Goal: Check status: Check status

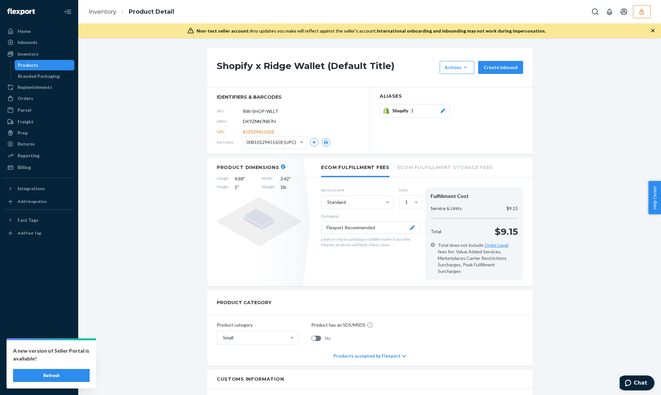
click at [638, 10] on button "button" at bounding box center [642, 11] width 18 height 13
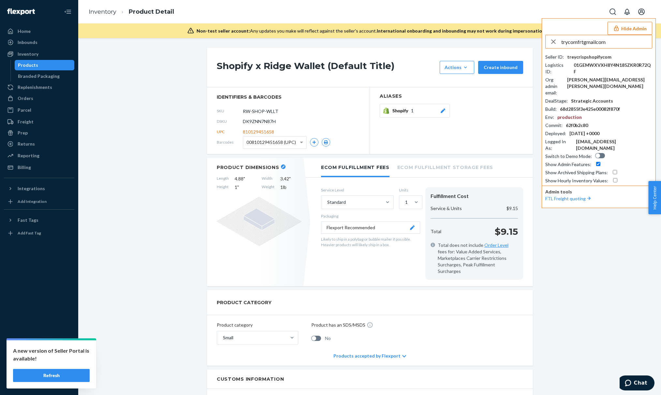
type input "trycomfrtgmailcom"
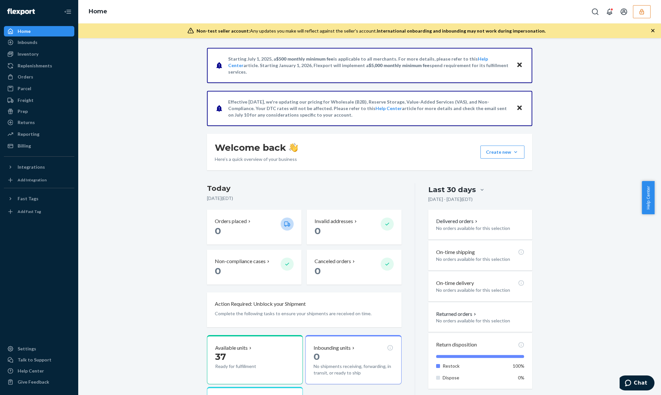
click at [158, 83] on div "Starting [DATE], a $500 monthly minimum fee is applicable to all merchants. For…" at bounding box center [369, 268] width 573 height 441
click at [42, 76] on div "Orders" at bounding box center [39, 76] width 69 height 9
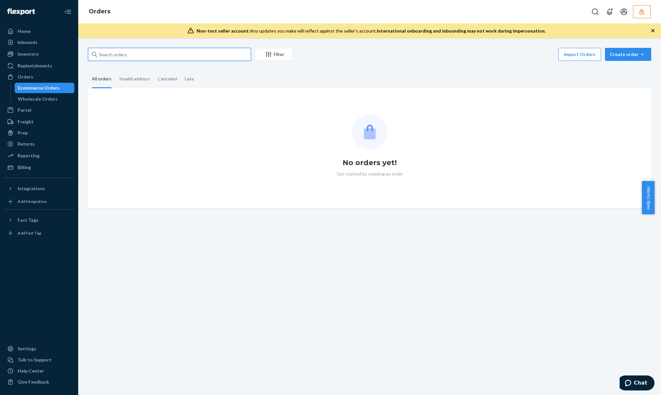
click at [148, 51] on input "text" at bounding box center [169, 54] width 163 height 13
paste input "254980122"
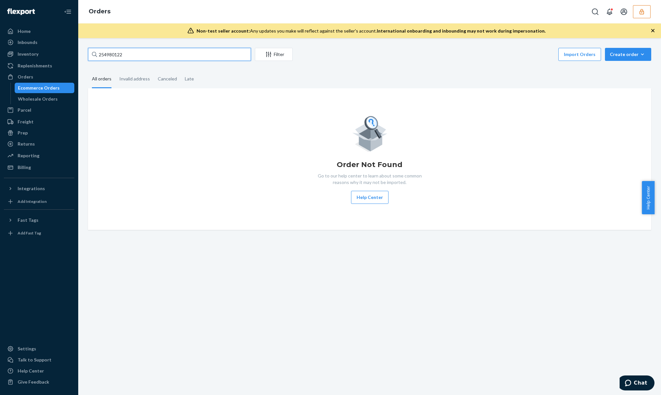
click at [158, 54] on input "254980122" at bounding box center [169, 54] width 163 height 13
paste input "text"
type input "2"
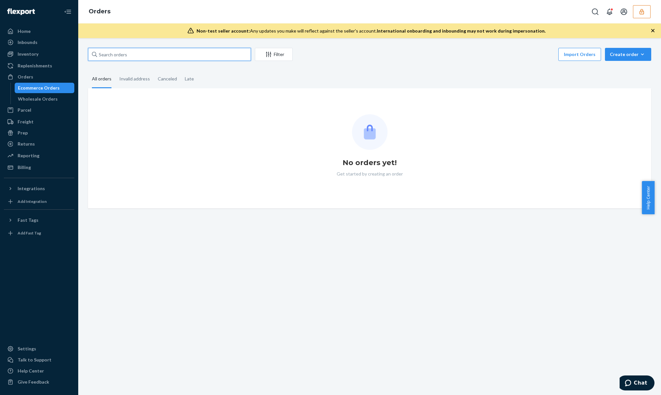
paste input "254980122"
type input "254980122"
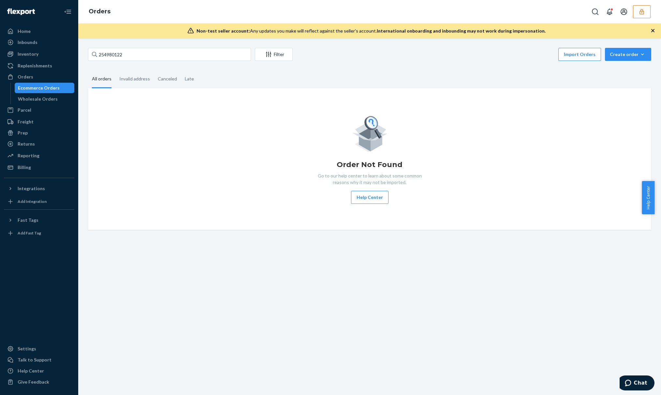
click at [647, 13] on button "button" at bounding box center [642, 11] width 18 height 13
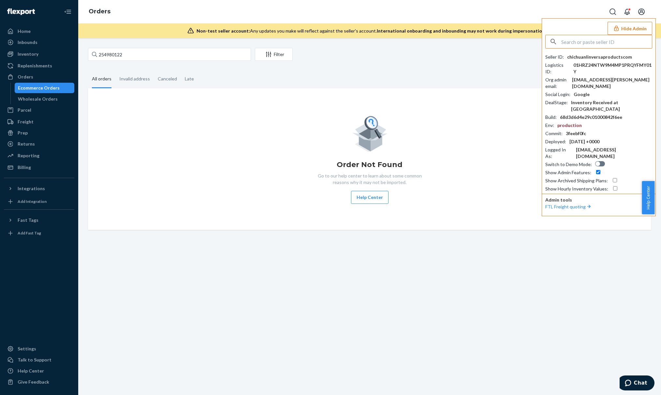
click at [566, 37] on input "text" at bounding box center [606, 41] width 91 height 13
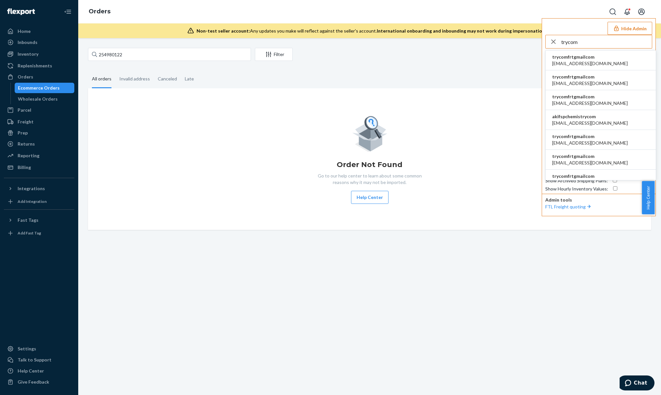
type input "trycom"
click at [592, 63] on li "trycomfrtgmailcom abby@sh-shc.com" at bounding box center [601, 61] width 110 height 20
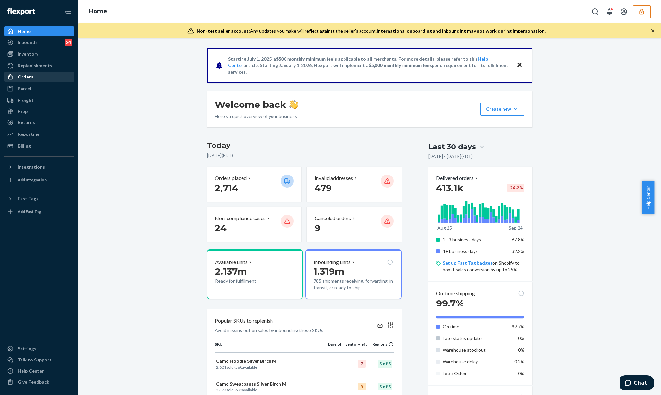
drag, startPoint x: 51, startPoint y: 75, endPoint x: 72, endPoint y: 75, distance: 21.2
click at [51, 75] on div "Orders" at bounding box center [39, 76] width 69 height 9
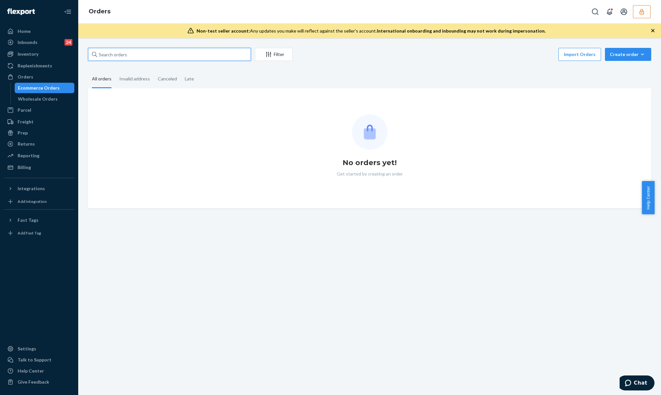
click at [145, 57] on input "text" at bounding box center [169, 54] width 163 height 13
paste input "254980122"
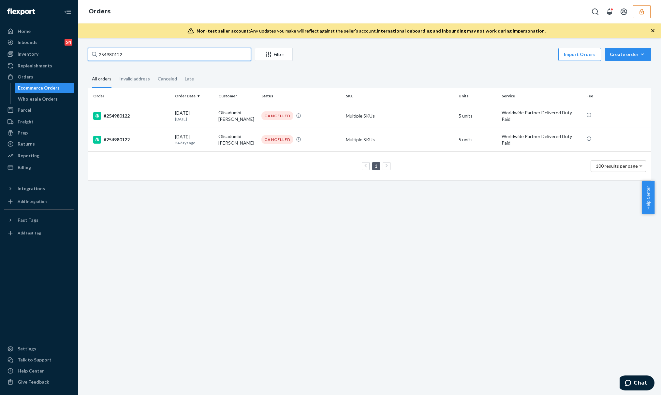
type input "254980122"
click at [144, 112] on div "#254980122" at bounding box center [131, 116] width 77 height 8
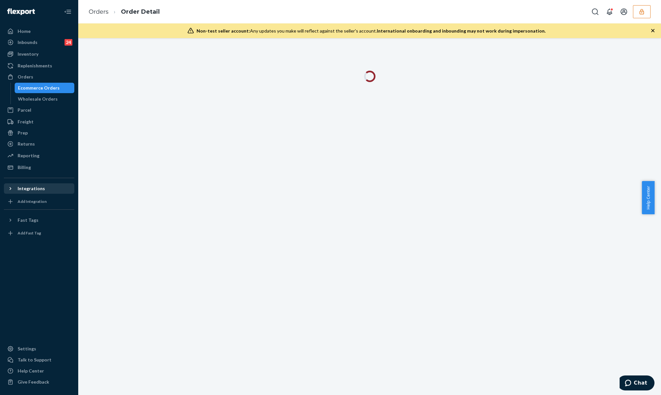
click at [41, 188] on div "Integrations" at bounding box center [31, 189] width 27 height 7
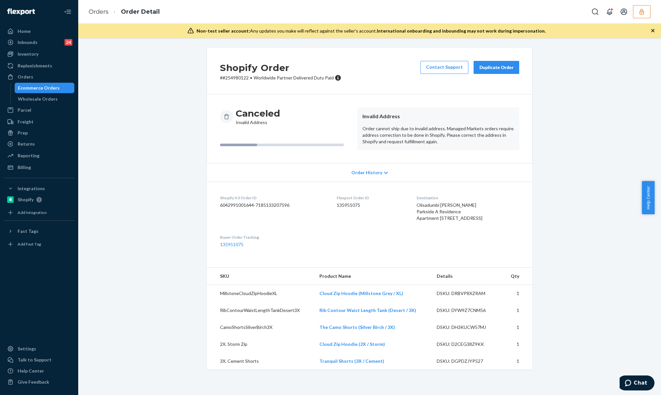
click at [435, 129] on p "Order cannot ship due to invalid address. Managed Markets orders require addres…" at bounding box center [439, 136] width 152 height 20
click at [645, 13] on button "button" at bounding box center [642, 11] width 18 height 13
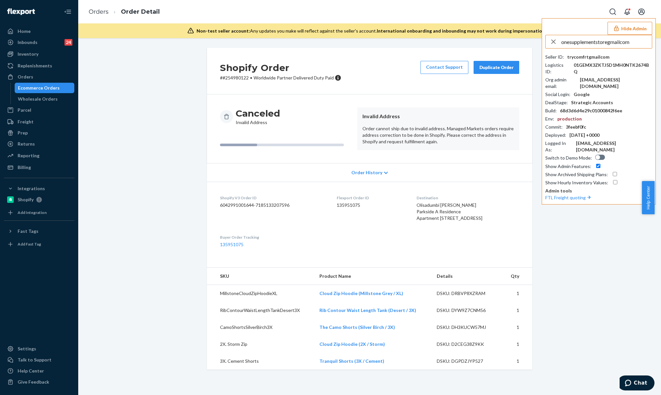
type input "onesupplementstoregmailcom"
click at [612, 63] on span "nutraloidlabsny@gmail.com" at bounding box center [590, 63] width 76 height 7
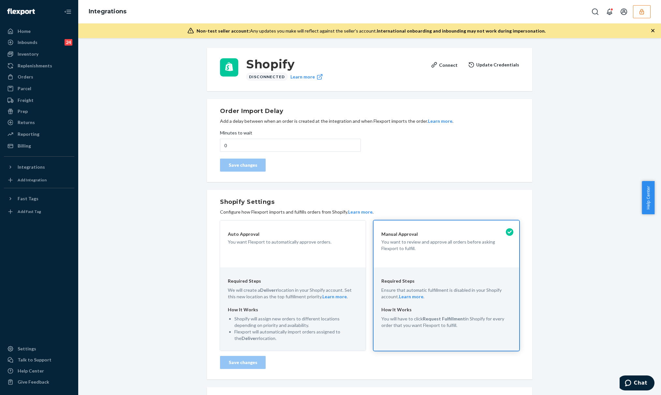
click at [637, 13] on button "button" at bounding box center [642, 11] width 18 height 13
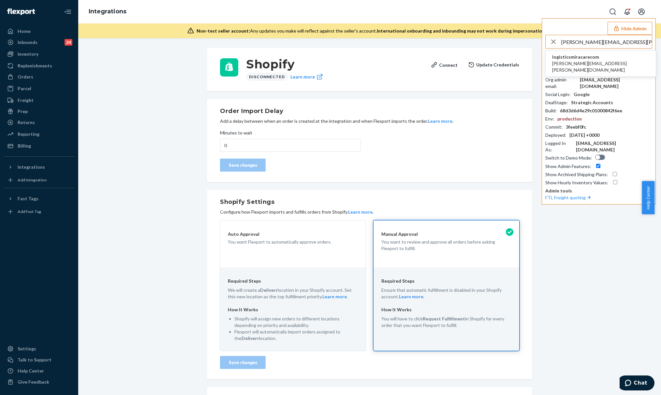
type input "christine.anne.magbiro@miracare.com"
click at [604, 59] on span "logisticsmiracarecom" at bounding box center [600, 57] width 97 height 7
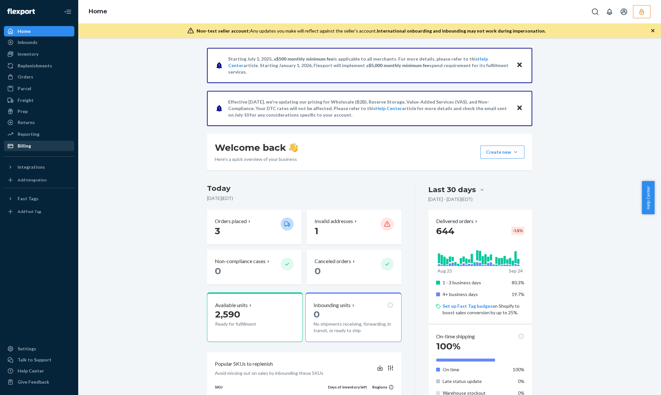
drag, startPoint x: 48, startPoint y: 146, endPoint x: 65, endPoint y: 146, distance: 17.0
click at [48, 146] on div "Billing" at bounding box center [39, 146] width 69 height 9
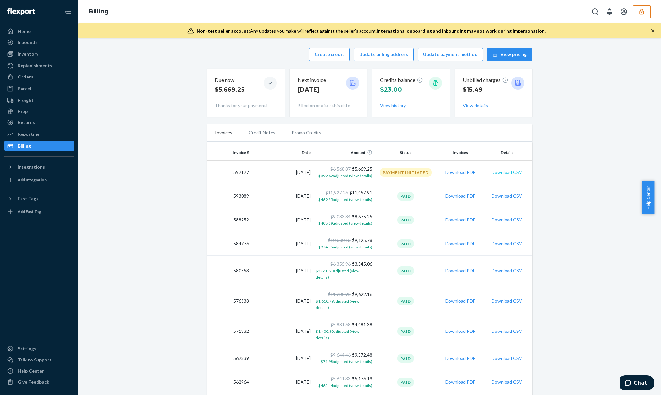
click at [512, 175] on button "Download CSV" at bounding box center [507, 172] width 31 height 7
click at [505, 170] on button "Download CSV" at bounding box center [507, 172] width 31 height 7
click at [44, 77] on div "Orders" at bounding box center [39, 76] width 69 height 9
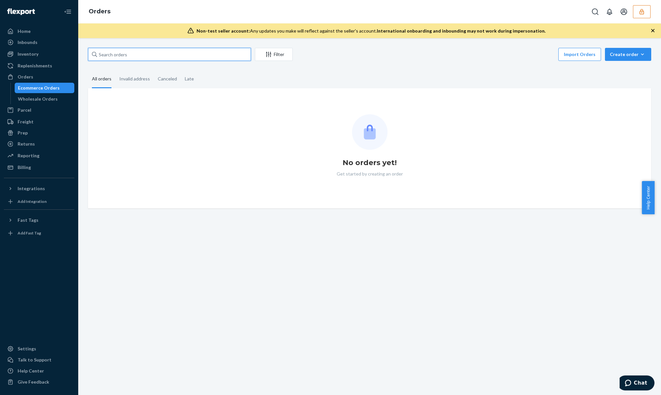
click at [136, 52] on input "text" at bounding box center [169, 54] width 163 height 13
paste input "136567328"
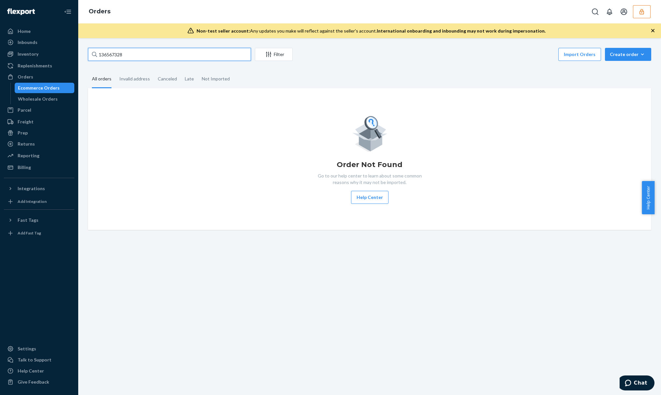
type input "136567328"
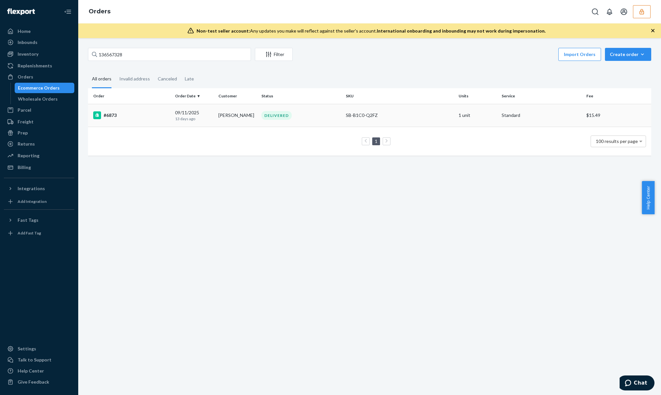
click at [213, 120] on td "09/11/2025 13 days ago" at bounding box center [193, 115] width 43 height 23
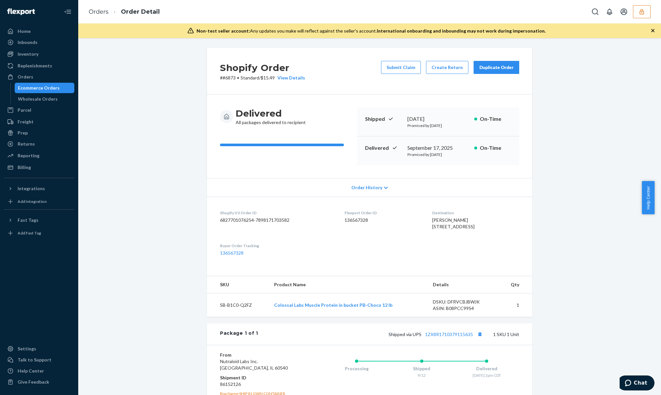
click at [455, 339] on div "Shipped via UPS 1ZX8R1710379115635 1 SKU 1 Unit" at bounding box center [388, 334] width 261 height 8
click at [455, 337] on link "1ZX8R1710379115635" at bounding box center [449, 335] width 48 height 6
click at [355, 222] on dd "136567328" at bounding box center [383, 220] width 77 height 7
copy dd "136567328"
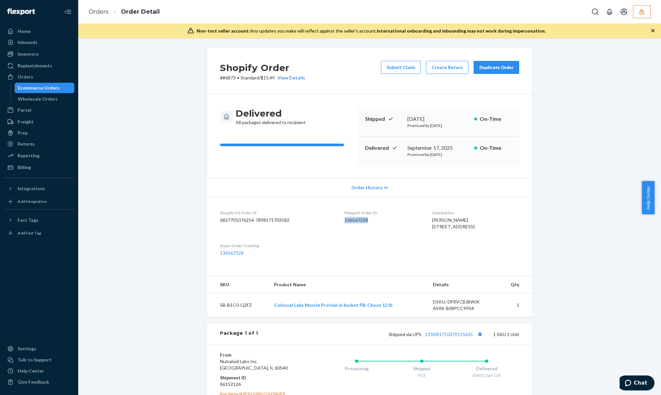
click at [283, 233] on div "Shopify V3 Order ID 6827701076254-7898171703582" at bounding box center [277, 221] width 114 height 22
click at [358, 233] on div "Flexport Order ID 136567328" at bounding box center [383, 221] width 77 height 22
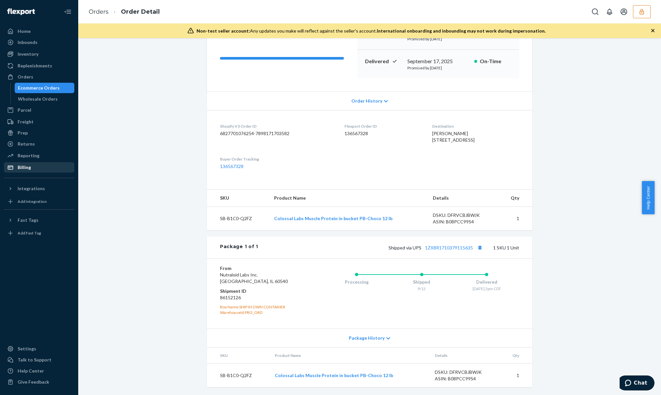
click at [48, 170] on div "Billing" at bounding box center [39, 167] width 69 height 9
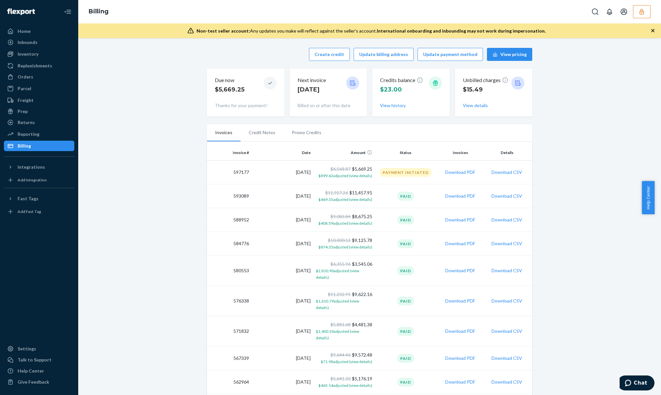
click at [645, 14] on button "button" at bounding box center [642, 11] width 18 height 13
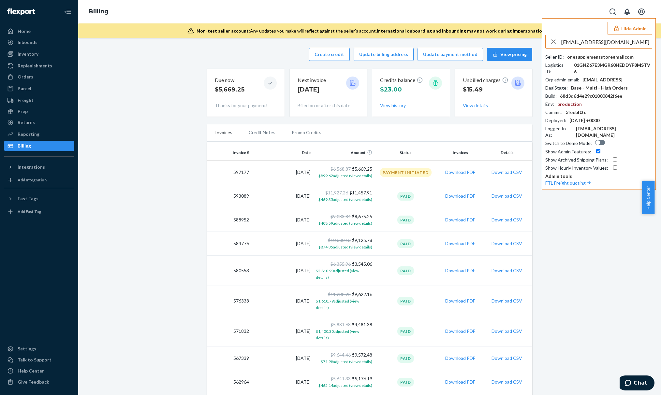
type input "contact@runalloy.com"
click at [577, 54] on span "contactrunalloycom" at bounding box center [590, 57] width 76 height 7
click at [633, 32] on button "Hide Admin" at bounding box center [630, 28] width 45 height 13
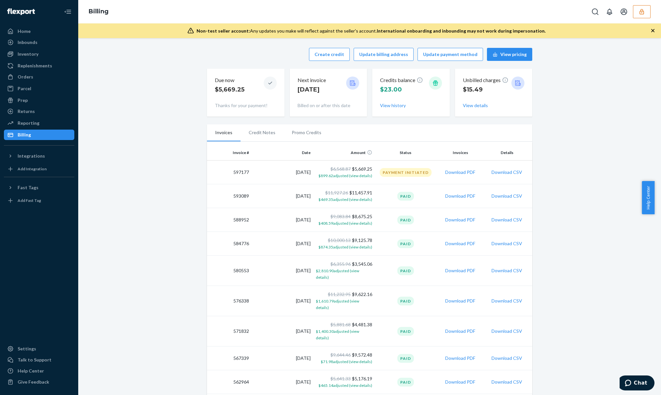
click at [638, 9] on button "button" at bounding box center [642, 11] width 18 height 13
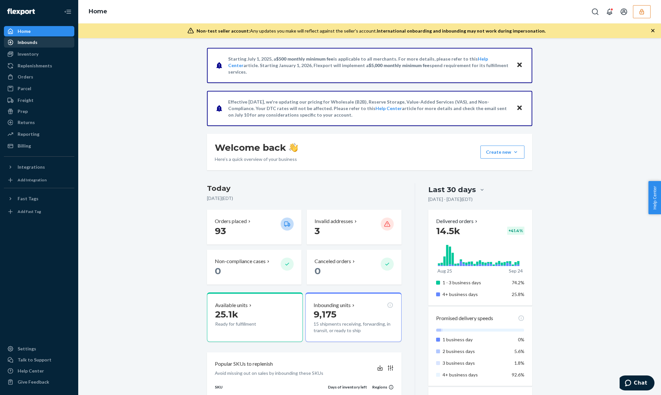
click at [46, 80] on div "Orders" at bounding box center [39, 76] width 69 height 9
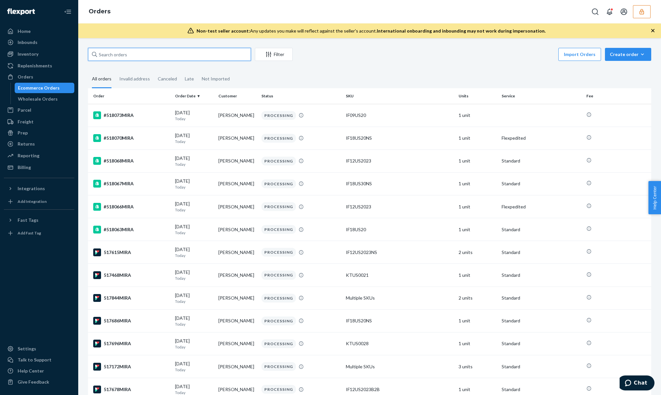
click at [167, 51] on input "text" at bounding box center [169, 54] width 163 height 13
paste input "517681MIRA"
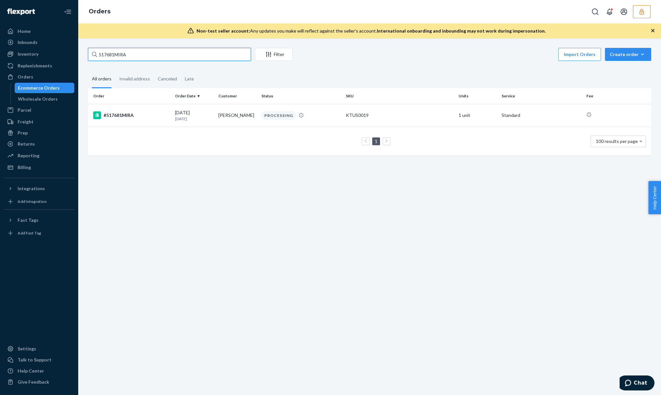
type input "517681MIRA"
click at [184, 100] on th "Order Date" at bounding box center [193, 96] width 43 height 16
click at [183, 114] on div "09/23/2025 1 day ago" at bounding box center [194, 116] width 38 height 12
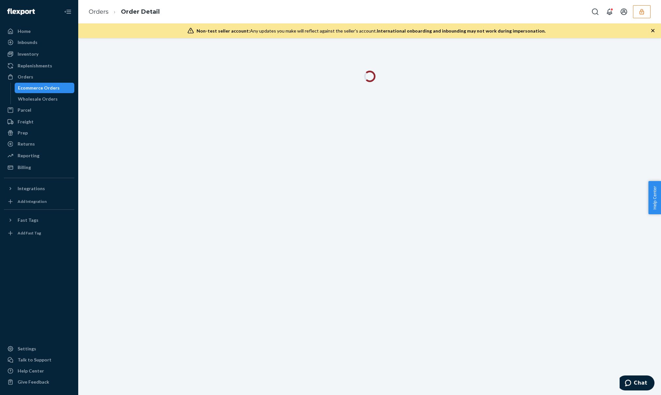
click at [183, 114] on div at bounding box center [369, 216] width 583 height 357
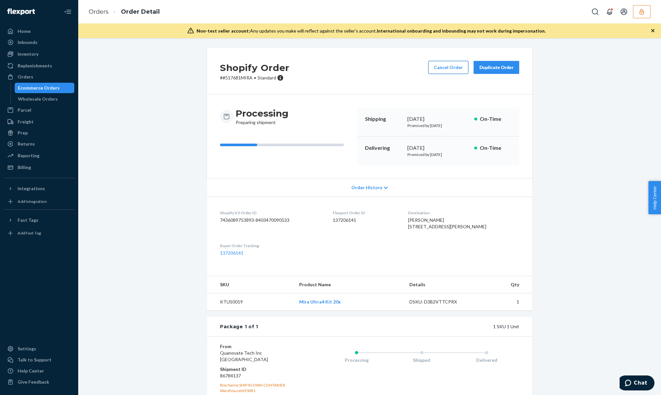
click at [457, 67] on button "Cancel Order" at bounding box center [448, 67] width 40 height 13
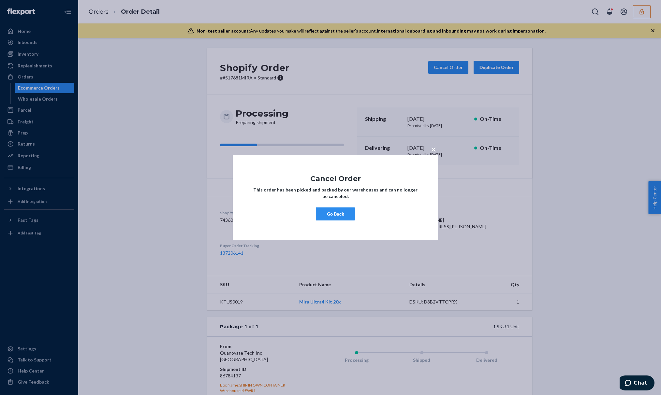
click at [346, 219] on button "Go Back" at bounding box center [335, 214] width 39 height 13
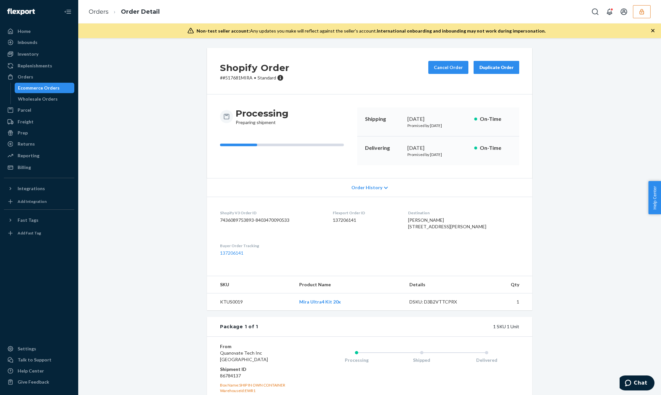
click at [451, 75] on div "Cancel Order Duplicate Order" at bounding box center [474, 71] width 96 height 20
click at [450, 72] on button "Cancel Order" at bounding box center [448, 67] width 40 height 13
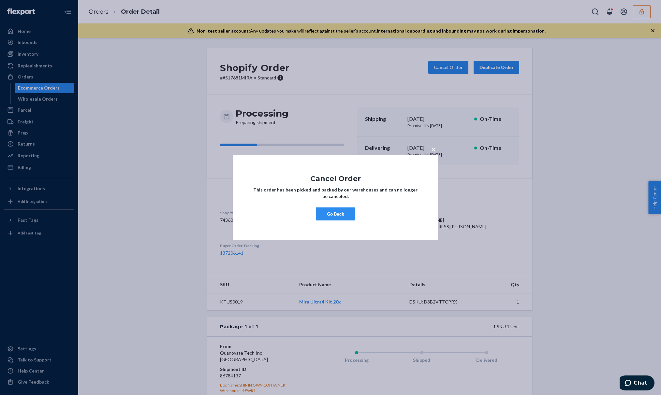
click at [434, 151] on span "×" at bounding box center [433, 148] width 5 height 11
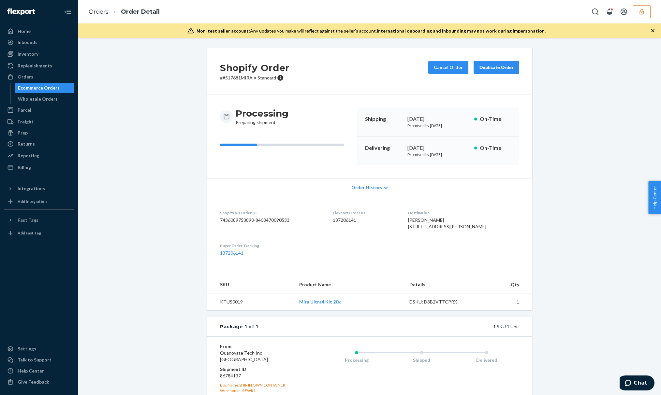
click at [364, 187] on span "Order History" at bounding box center [366, 188] width 31 height 7
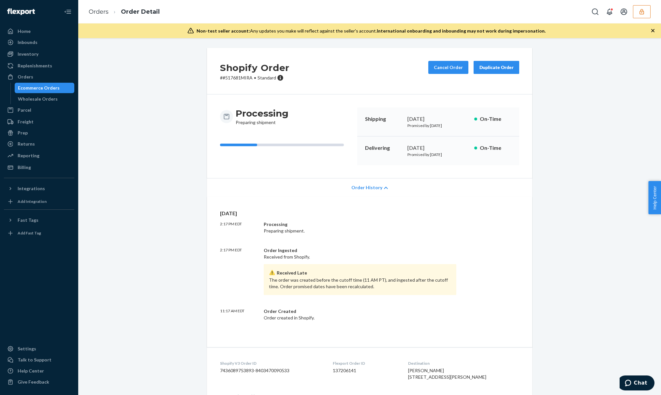
click at [297, 279] on div "Received Late The order was created before the cutoff time (11 AM PT), and inge…" at bounding box center [360, 279] width 193 height 31
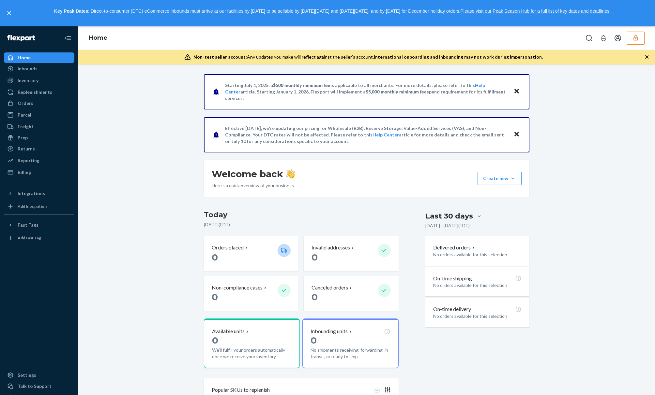
click at [636, 39] on icon "button" at bounding box center [635, 38] width 7 height 7
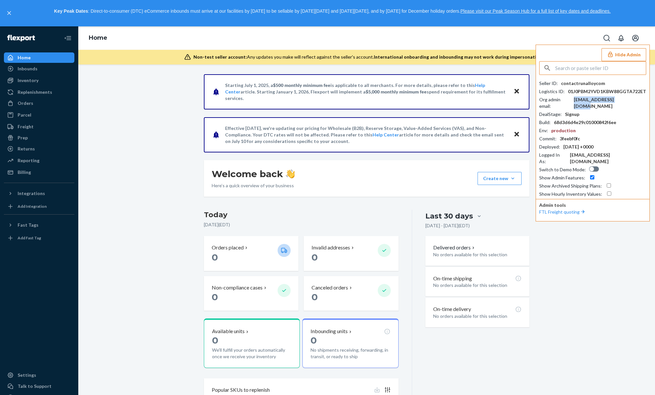
click at [596, 98] on div "[EMAIL_ADDRESS][DOMAIN_NAME]" at bounding box center [610, 103] width 72 height 13
drag, startPoint x: 59, startPoint y: 375, endPoint x: 65, endPoint y: 385, distance: 11.9
click at [59, 375] on div "Settings" at bounding box center [39, 375] width 69 height 9
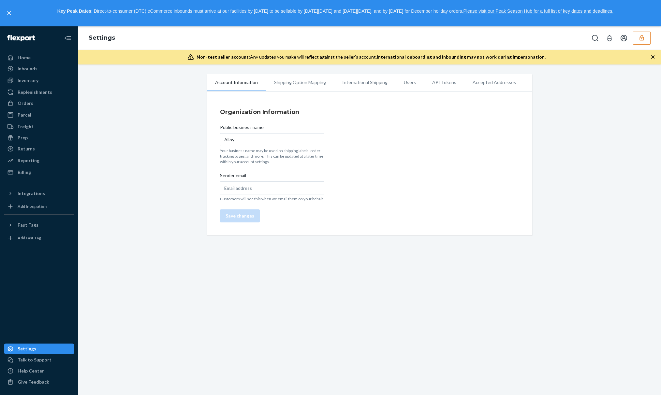
click at [368, 83] on li "International Shipping" at bounding box center [365, 82] width 62 height 16
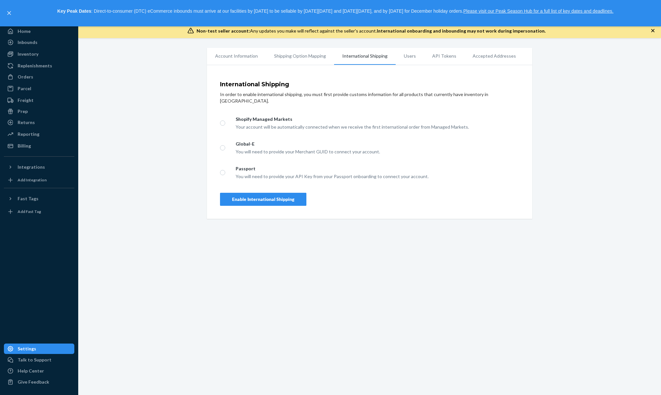
click at [402, 64] on li "Users" at bounding box center [410, 56] width 28 height 16
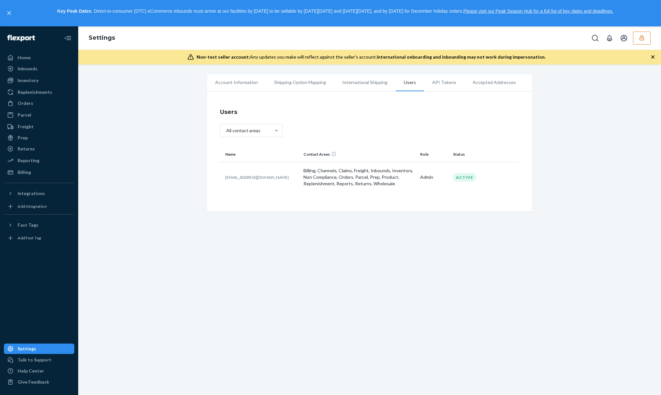
click at [415, 199] on div "Name Contact Areas Role Status contact@runalloy.com Billing, Channels, Claims, …" at bounding box center [369, 173] width 299 height 52
click at [648, 39] on button "button" at bounding box center [642, 38] width 18 height 13
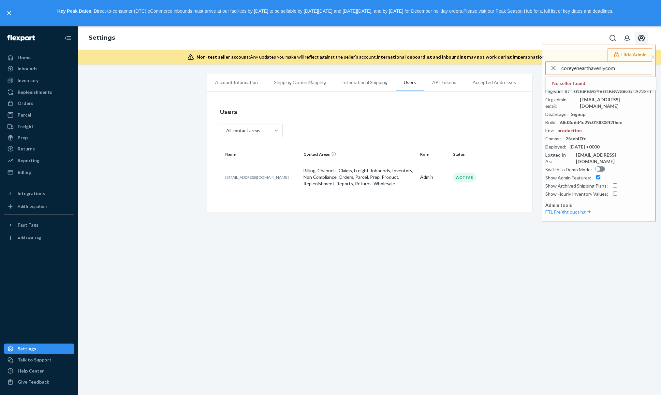
type input "coreyehearthavenlycom"
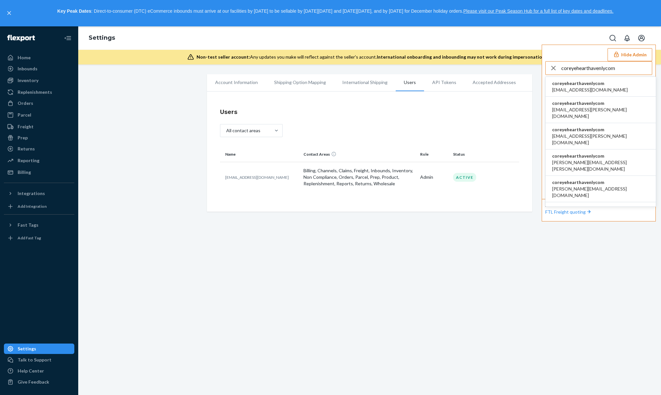
click at [598, 85] on span "coreyehearthavenlycom" at bounding box center [590, 83] width 76 height 7
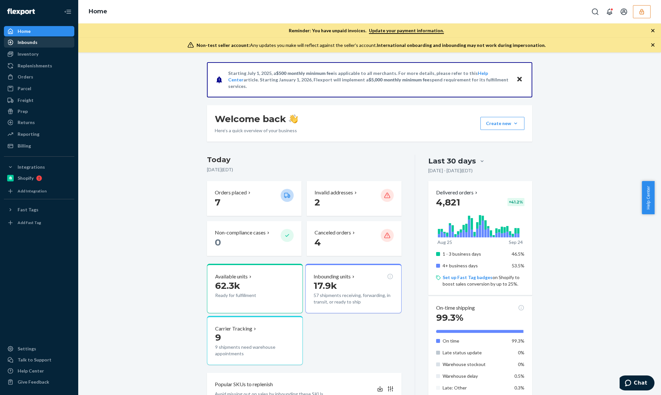
drag, startPoint x: 26, startPoint y: 47, endPoint x: 32, endPoint y: 42, distance: 7.4
click at [26, 47] on div "Inbounds" at bounding box center [39, 42] width 69 height 9
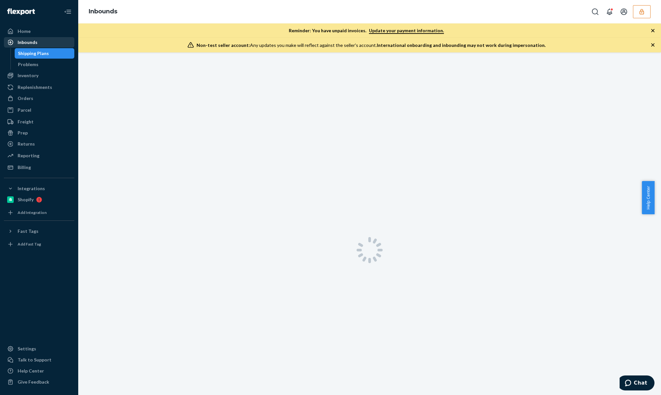
click at [32, 42] on div "Inbounds" at bounding box center [28, 42] width 20 height 7
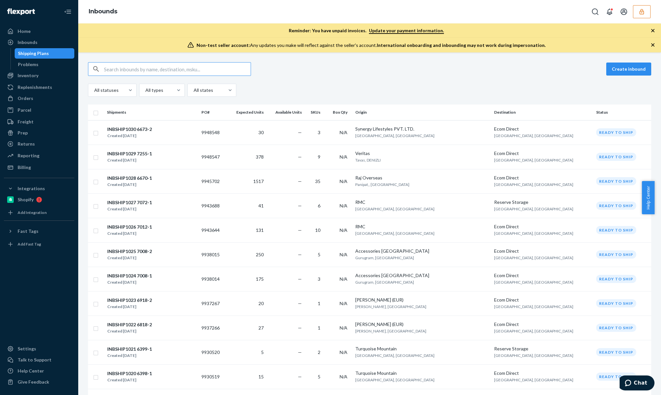
click at [164, 73] on input "text" at bounding box center [177, 69] width 147 height 13
paste input "PO6919-1"
type input "PO6919-1"
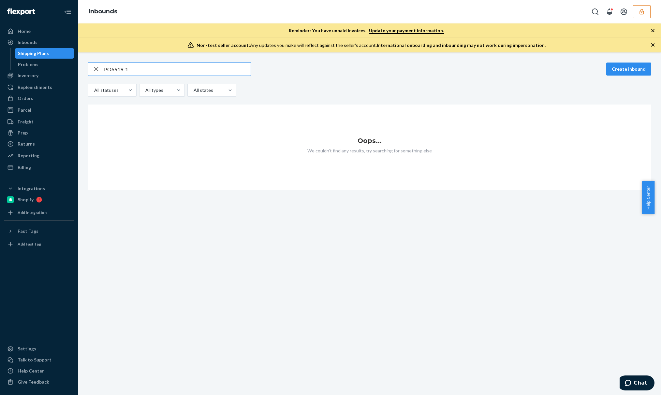
type input "PO6919-1"
click at [405, 78] on div "PO6919-1 Create inbound All statuses All types All states" at bounding box center [369, 79] width 563 height 35
click at [46, 52] on div "Shipping Plans" at bounding box center [33, 53] width 31 height 7
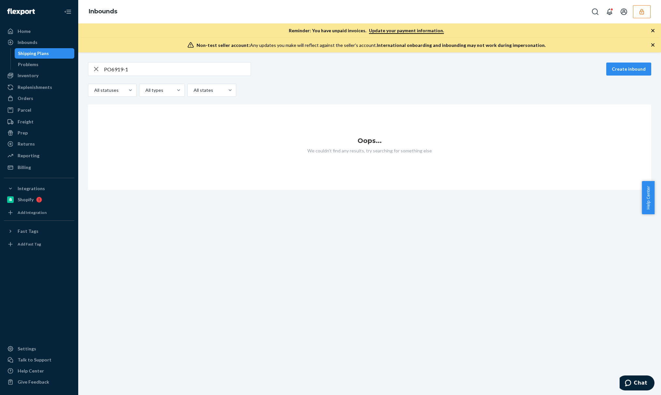
click at [648, 11] on button "button" at bounding box center [642, 11] width 18 height 13
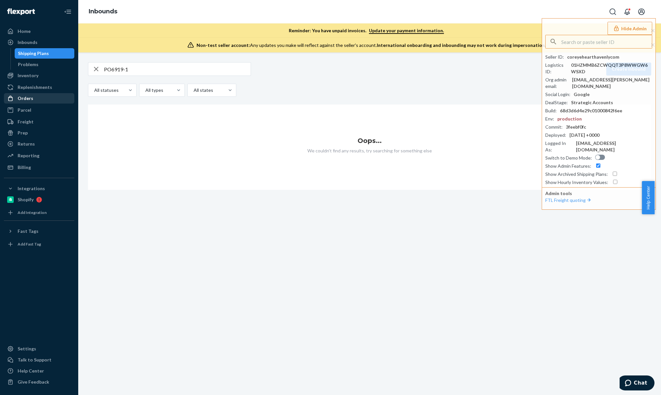
drag, startPoint x: 57, startPoint y: 94, endPoint x: 68, endPoint y: 94, distance: 11.7
click at [57, 94] on div "Orders" at bounding box center [39, 98] width 69 height 9
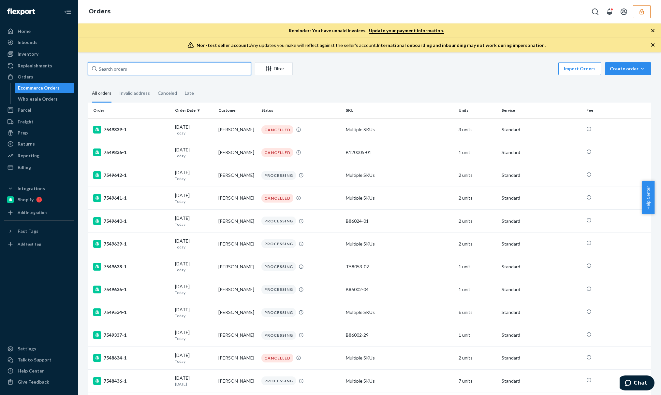
click at [156, 71] on input "text" at bounding box center [169, 68] width 163 height 13
paste input "PO6919-1"
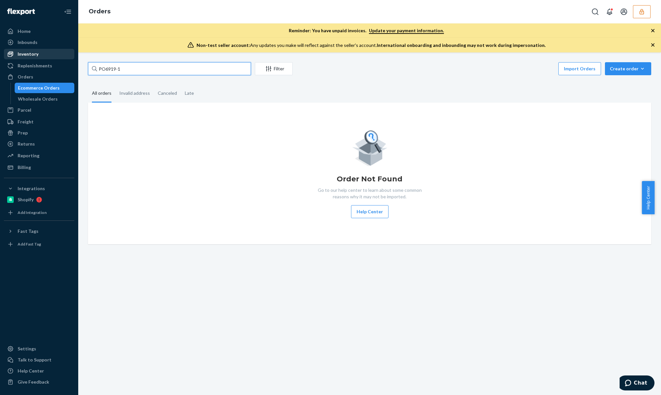
type input "PO6919-1"
click at [44, 51] on div "Inventory" at bounding box center [39, 54] width 69 height 9
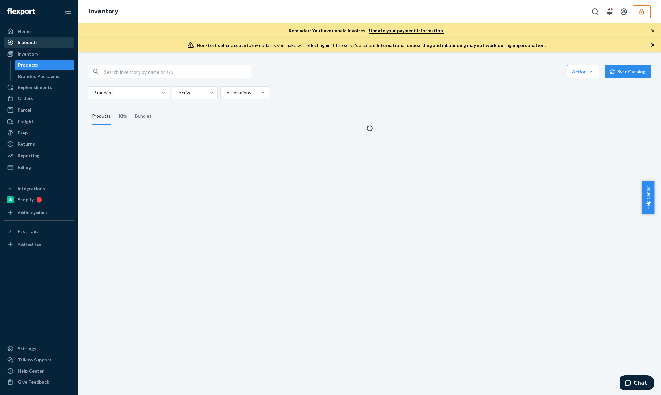
click at [46, 40] on div "Inbounds" at bounding box center [39, 42] width 69 height 9
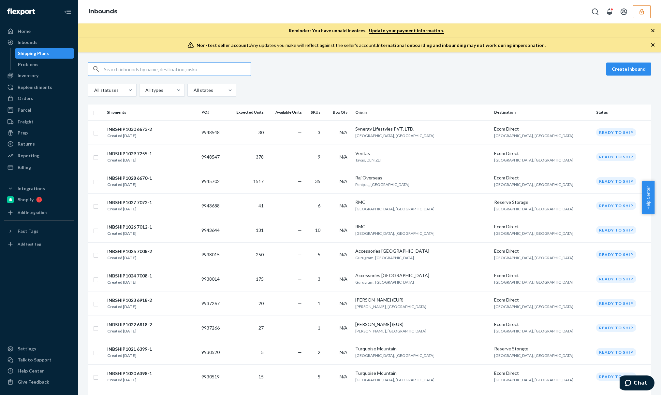
click at [131, 68] on input "text" at bounding box center [177, 69] width 147 height 13
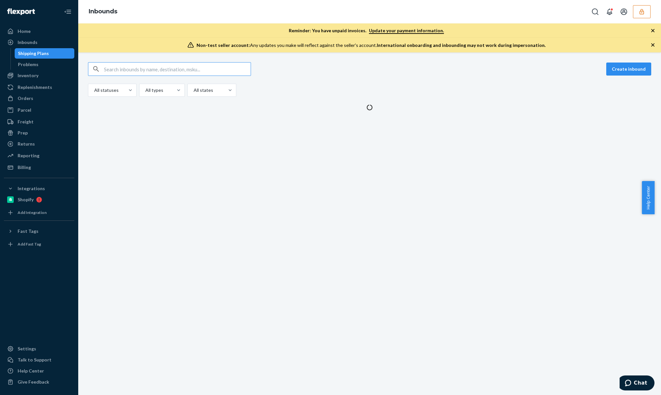
click at [131, 68] on input "text" at bounding box center [177, 69] width 147 height 13
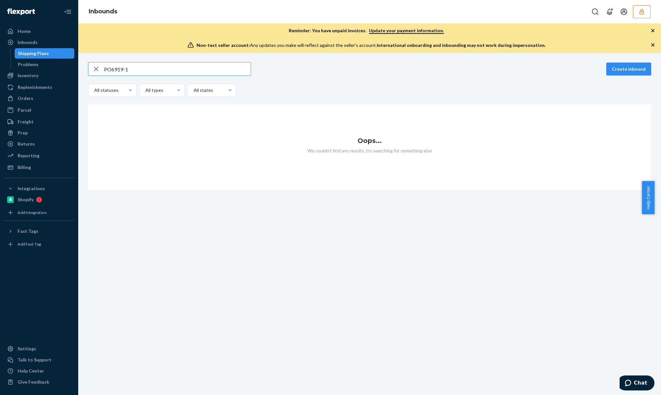
type input "PO6919-1"
click at [642, 11] on icon "button" at bounding box center [642, 11] width 7 height 7
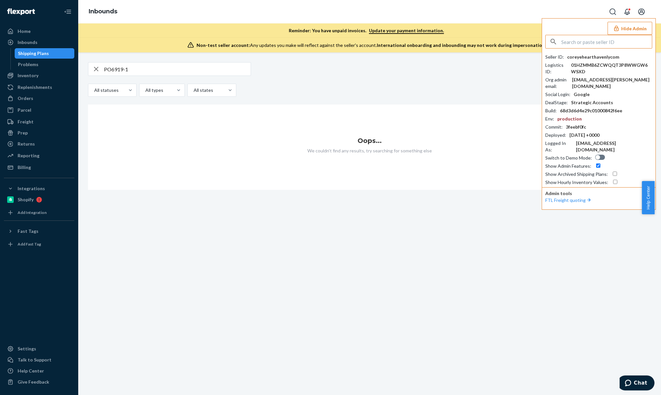
paste input "almariz.pajara@burrow.com"
type input "almariz.pajara@burrow.com"
click at [575, 55] on span "coreyehearthavenlycom" at bounding box center [600, 57] width 97 height 7
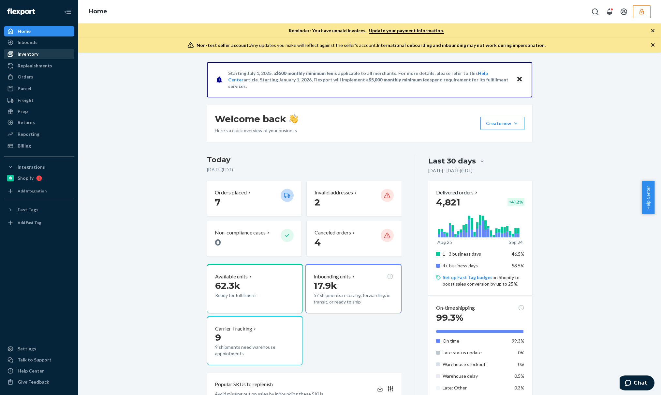
drag, startPoint x: 45, startPoint y: 53, endPoint x: 49, endPoint y: 49, distance: 6.0
click at [45, 53] on div "Inventory" at bounding box center [39, 54] width 69 height 9
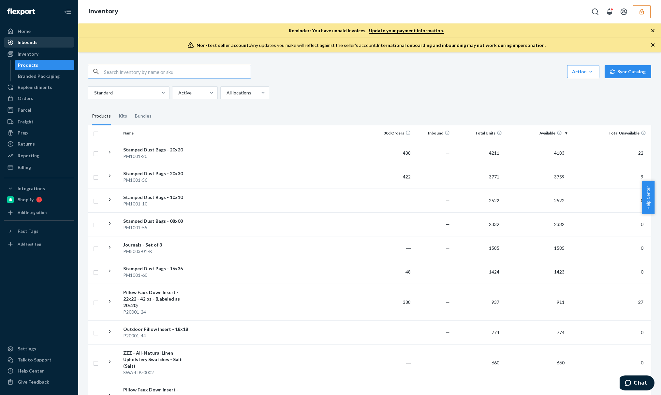
click at [50, 43] on div "Inbounds" at bounding box center [39, 42] width 69 height 9
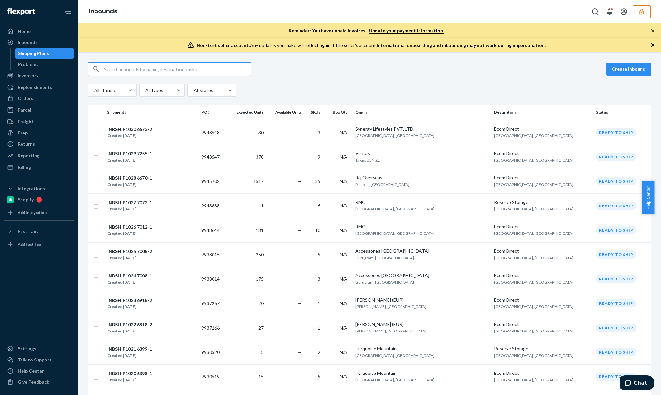
click at [160, 68] on input "text" at bounding box center [177, 69] width 147 height 13
click at [137, 71] on input "almariz.pajara@burrow.com" at bounding box center [177, 69] width 147 height 13
paste input "PO6919-1"
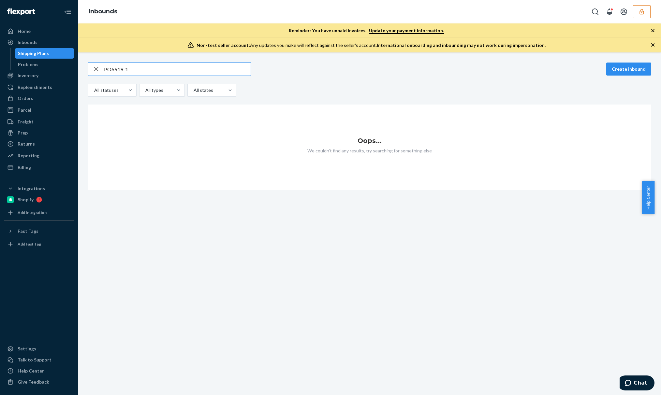
type input "PO6919-1"
click at [41, 86] on div "Replenishments" at bounding box center [35, 87] width 35 height 7
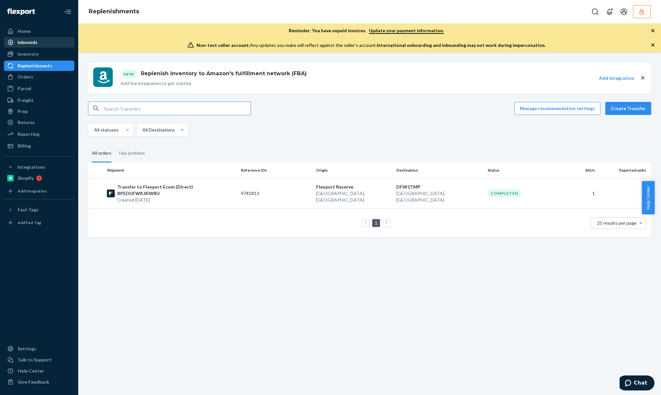
drag, startPoint x: 27, startPoint y: 41, endPoint x: 29, endPoint y: 44, distance: 3.7
click at [27, 41] on div "Inbounds" at bounding box center [28, 42] width 20 height 7
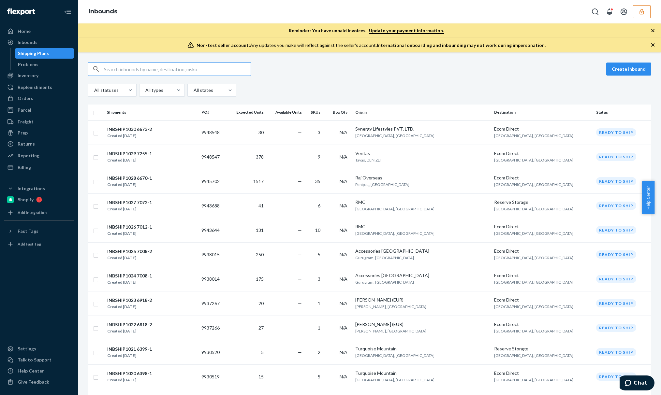
click at [139, 66] on input "text" at bounding box center [177, 69] width 147 height 13
type input "INBSHIP959"
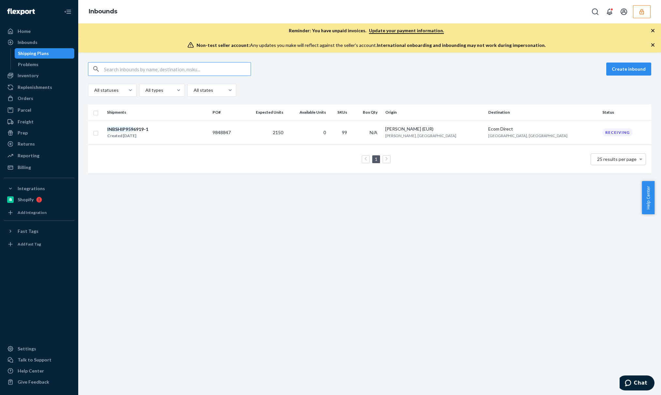
click at [139, 66] on input "text" at bounding box center [177, 69] width 147 height 13
type input "INBSHIP959"
click at [242, 138] on td "9848847" at bounding box center [226, 132] width 32 height 24
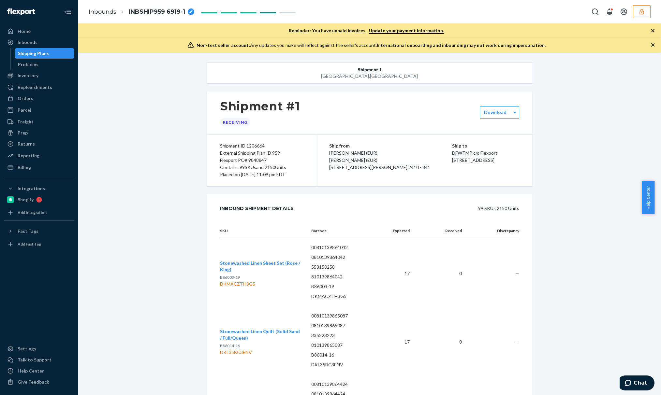
click at [654, 31] on icon "button" at bounding box center [653, 30] width 7 height 7
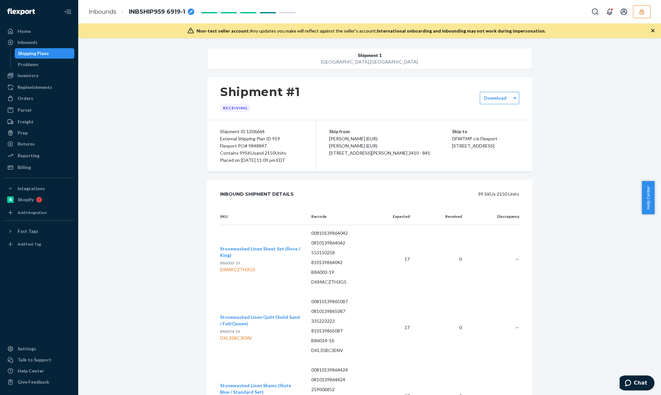
click at [654, 29] on icon "button" at bounding box center [653, 30] width 7 height 7
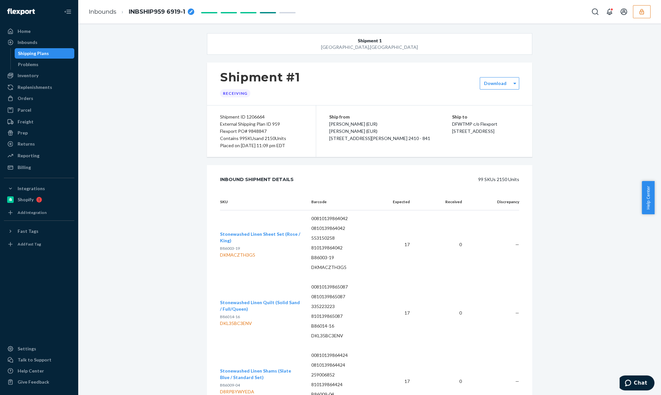
click at [290, 97] on div "Shipment #1 Receiving" at bounding box center [260, 83] width 80 height 27
click at [325, 143] on div "Ship from Sampedro (EUR) Sampedro (EUR) R. de São Pedro 104, Marinha Grande, Le…" at bounding box center [424, 132] width 216 height 52
click at [344, 132] on span "Sampedro (EUR) Sampedro (EUR) R. de São Pedro 104, Marinha Grande, Leiria 2410 …" at bounding box center [379, 131] width 101 height 20
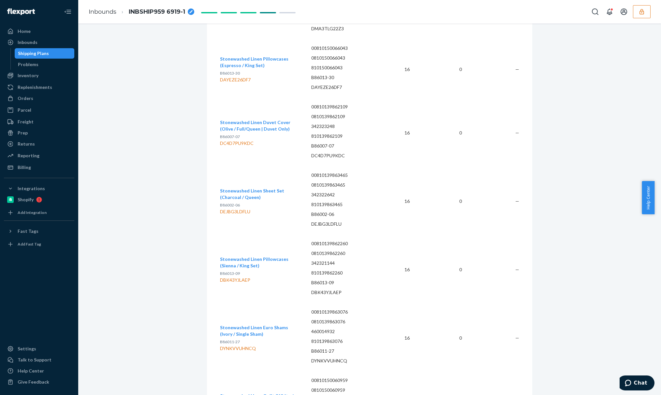
scroll to position [478, 0]
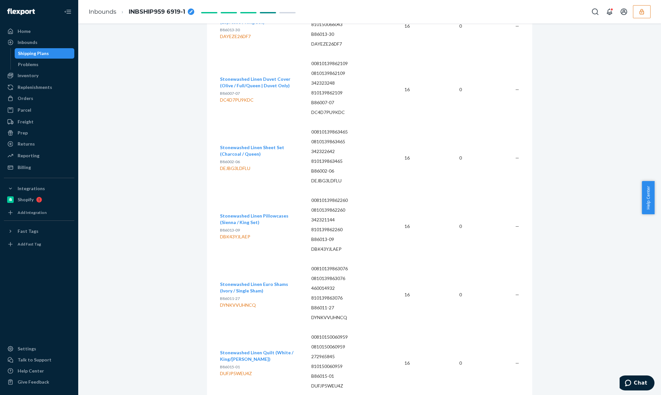
drag, startPoint x: 654, startPoint y: 55, endPoint x: 654, endPoint y: 72, distance: 16.6
click at [654, 72] on div "Shipment 1 Lewisville , TX Shipment #1 Receiving Download Shipment ID 1206664 E…" at bounding box center [369, 209] width 583 height 372
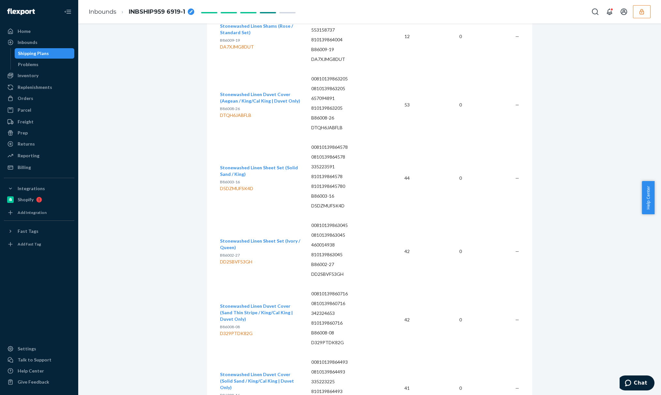
scroll to position [0, 0]
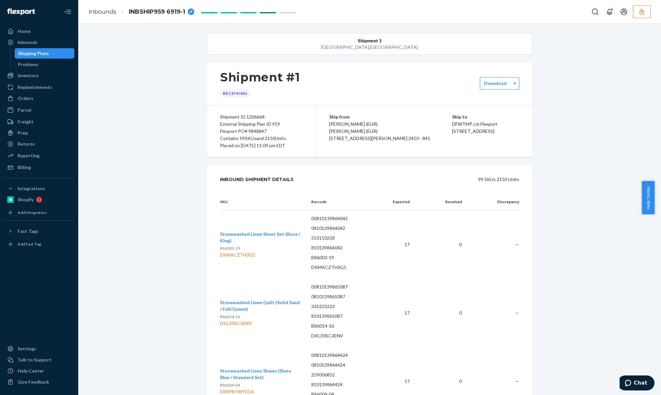
click at [237, 99] on div "Shipment #1 Receiving" at bounding box center [369, 84] width 325 height 43
click at [236, 96] on div "Receiving" at bounding box center [235, 93] width 30 height 8
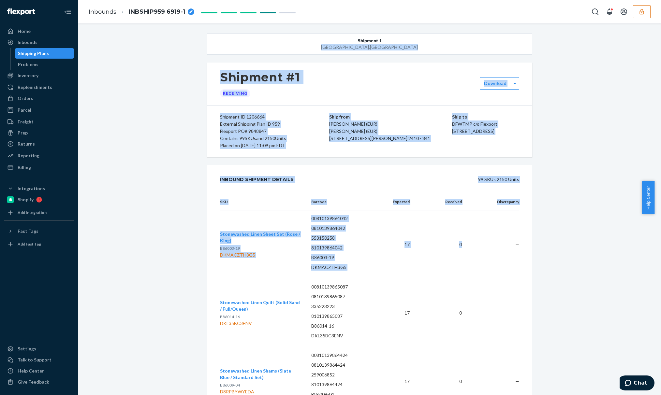
drag, startPoint x: 164, startPoint y: 28, endPoint x: 498, endPoint y: 256, distance: 404.1
click at [498, 256] on div "Shipment 1 Lewisville , TX Shipment #1 Receiving Download Shipment ID 1206664 E…" at bounding box center [369, 209] width 583 height 372
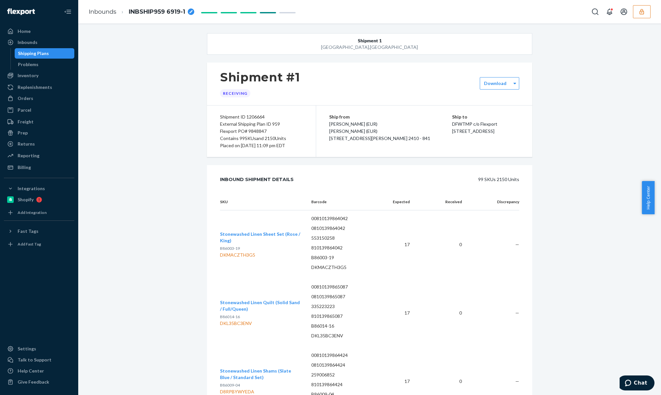
click at [263, 126] on div "External Shipping Plan ID 959" at bounding box center [261, 124] width 83 height 7
click at [269, 126] on div "External Shipping Plan ID 959" at bounding box center [261, 124] width 83 height 7
drag, startPoint x: 213, startPoint y: 123, endPoint x: 284, endPoint y: 126, distance: 71.1
click at [284, 126] on div "Shipment ID 1206664 External Shipping Plan ID 959 Flexport PO# 9848847 Contains…" at bounding box center [261, 132] width 109 height 52
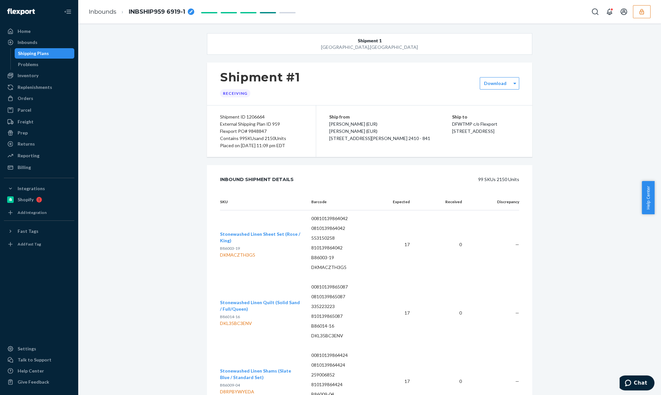
click at [508, 127] on p "DFWTMP c/o Flexport" at bounding box center [485, 124] width 67 height 7
click at [197, 30] on div "Shipment 1 Lewisville , TX Shipment #1 Receiving Download Shipment ID 1206664 E…" at bounding box center [369, 209] width 583 height 372
drag, startPoint x: 423, startPoint y: 124, endPoint x: 473, endPoint y: 124, distance: 49.9
click at [474, 124] on div "Ship from Sampedro (EUR) Sampedro (EUR) R. de São Pedro 104, Marinha Grande, Le…" at bounding box center [424, 132] width 216 height 52
click at [470, 125] on p "DFWTMP c/o Flexport" at bounding box center [485, 124] width 67 height 7
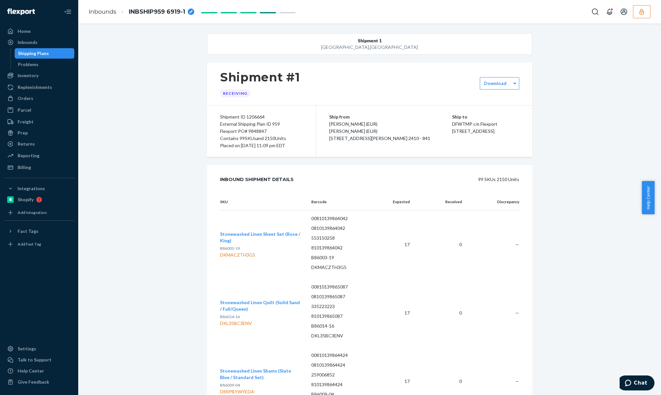
click at [470, 125] on p "DFWTMP c/o Flexport" at bounding box center [485, 124] width 67 height 7
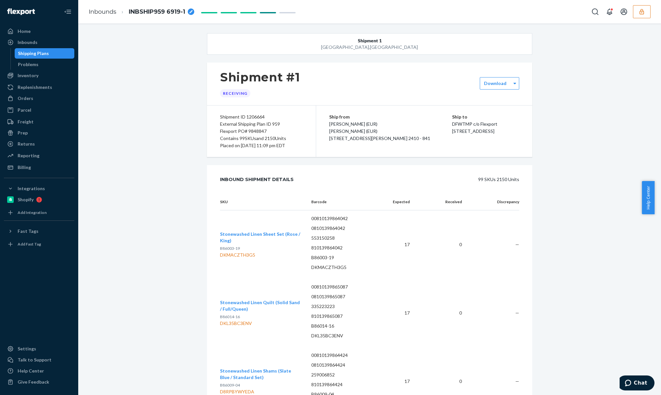
click at [305, 84] on div "Shipment #1 Receiving" at bounding box center [369, 84] width 325 height 43
click at [299, 82] on div "Shipment #1 Receiving" at bounding box center [369, 84] width 325 height 43
click at [299, 81] on div "Shipment #1 Receiving" at bounding box center [369, 84] width 325 height 43
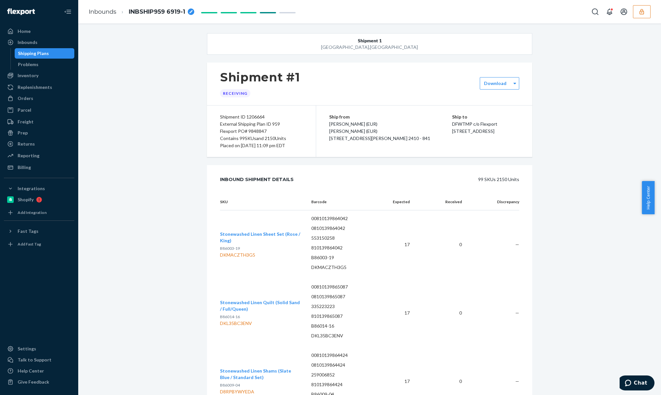
click at [252, 132] on div "Flexport PO# 9848847" at bounding box center [261, 131] width 83 height 7
copy div "9848847"
click at [257, 128] on div "Flexport PO# 9848847" at bounding box center [261, 131] width 83 height 7
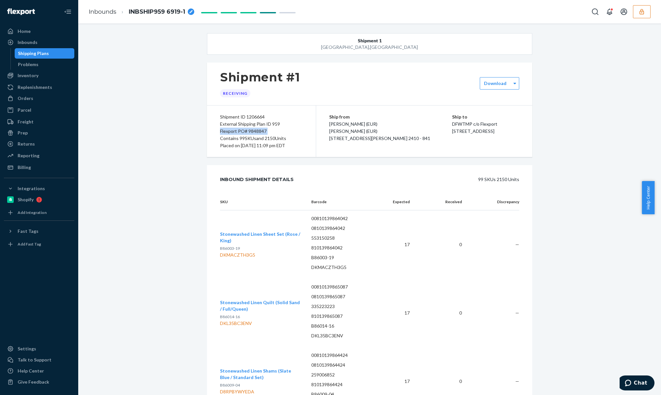
click at [257, 128] on div "Flexport PO# 9848847" at bounding box center [261, 131] width 83 height 7
copy div "Flexport PO# 9848847"
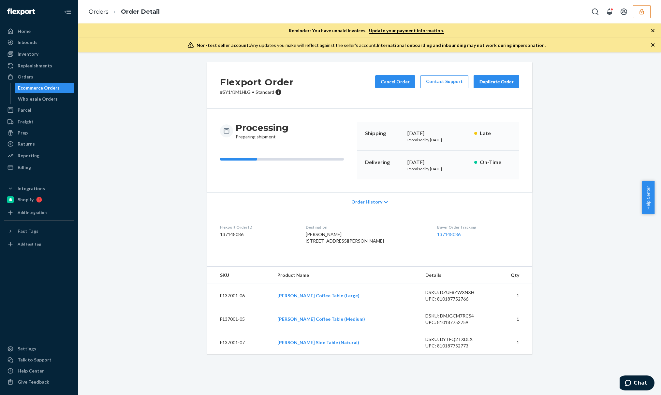
click at [362, 200] on span "Order History" at bounding box center [366, 202] width 31 height 7
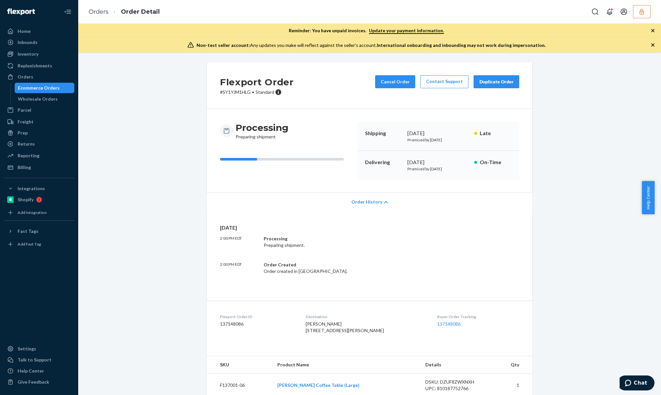
click at [184, 225] on div "Flexport Order # SY1YJM1HLG • Standard Cancel Order Contact Support Duplicate O…" at bounding box center [369, 257] width 573 height 390
click at [229, 327] on dd "137148086" at bounding box center [257, 324] width 75 height 7
copy dd "137148086"
drag, startPoint x: 109, startPoint y: 218, endPoint x: 112, endPoint y: 218, distance: 3.3
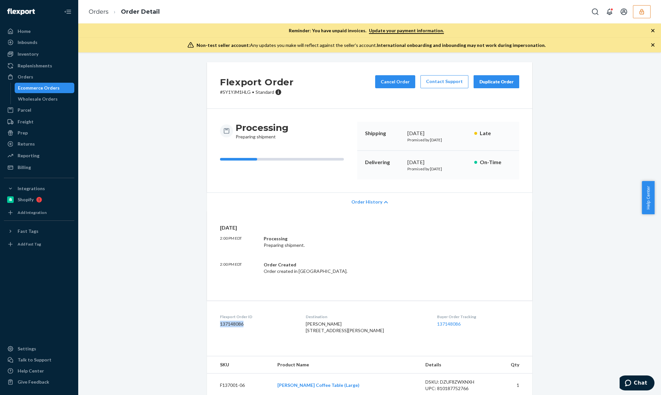
click at [110, 218] on div "Flexport Order # SY1YJM1HLG • Standard Cancel Order Contact Support Duplicate O…" at bounding box center [369, 257] width 573 height 390
drag, startPoint x: 308, startPoint y: 332, endPoint x: 355, endPoint y: 338, distance: 48.0
click at [355, 338] on dl "Flexport Order ID 137148086 Destination [PERSON_NAME] [STREET_ADDRESS][PERSON_N…" at bounding box center [369, 325] width 325 height 49
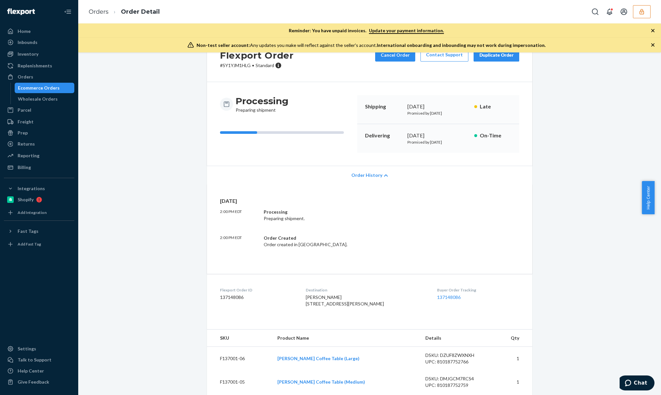
scroll to position [70, 0]
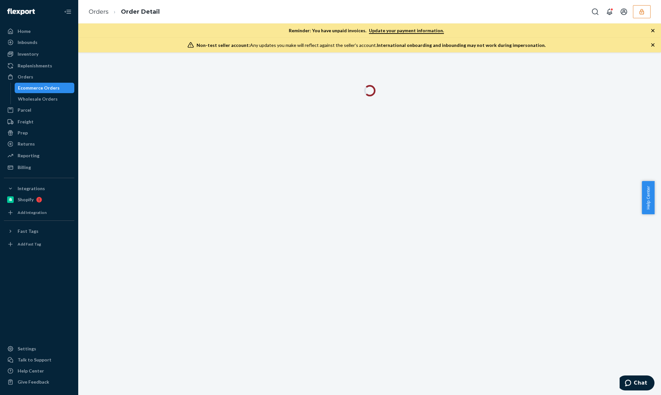
click at [651, 33] on icon "button" at bounding box center [653, 30] width 7 height 7
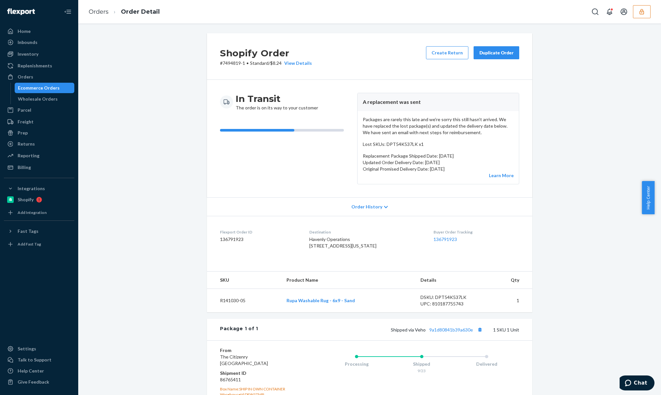
click at [458, 122] on p "Packages are rarely this late and we're sorry this still hasn't arrived. We hav…" at bounding box center [438, 126] width 151 height 20
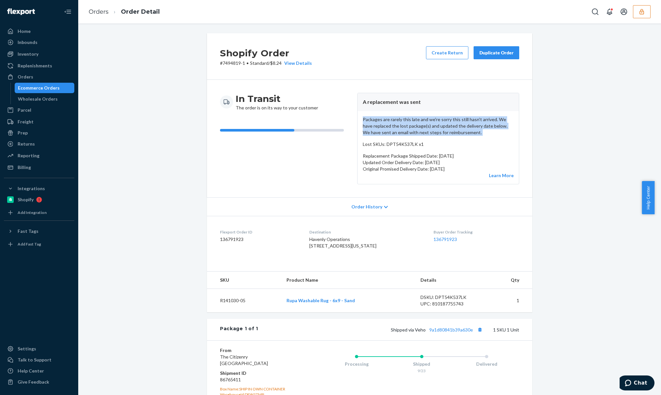
click at [458, 122] on p "Packages are rarely this late and we're sorry this still hasn't arrived. We hav…" at bounding box center [438, 126] width 151 height 20
click at [363, 132] on p "Packages are rarely this late and we're sorry this still hasn't arrived. We hav…" at bounding box center [438, 126] width 151 height 20
drag, startPoint x: 365, startPoint y: 121, endPoint x: 421, endPoint y: 126, distance: 56.3
click at [421, 121] on p "Packages are rarely this late and we're sorry this still hasn't arrived. We hav…" at bounding box center [438, 126] width 151 height 20
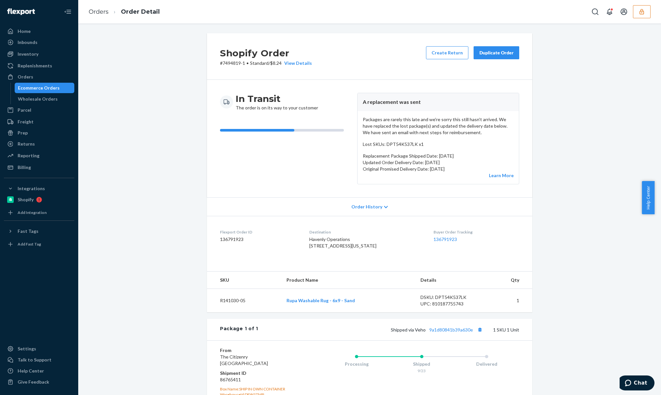
click at [421, 129] on p "Packages are rarely this late and we're sorry this still hasn't arrived. We hav…" at bounding box center [438, 126] width 151 height 20
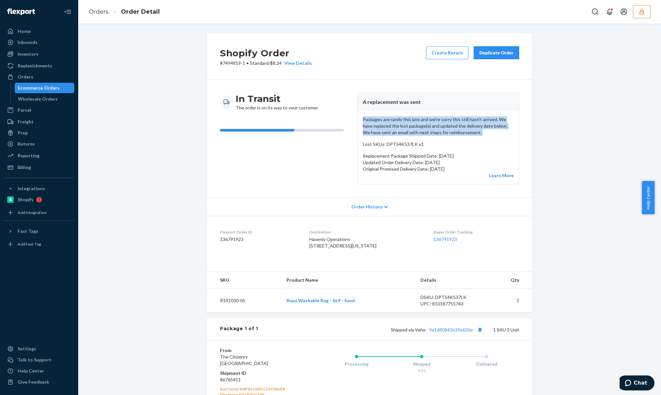
click at [380, 118] on p "Packages are rarely this late and we're sorry this still hasn't arrived. We hav…" at bounding box center [438, 126] width 151 height 20
click at [371, 122] on p "Packages are rarely this late and we're sorry this still hasn't arrived. We hav…" at bounding box center [438, 126] width 151 height 20
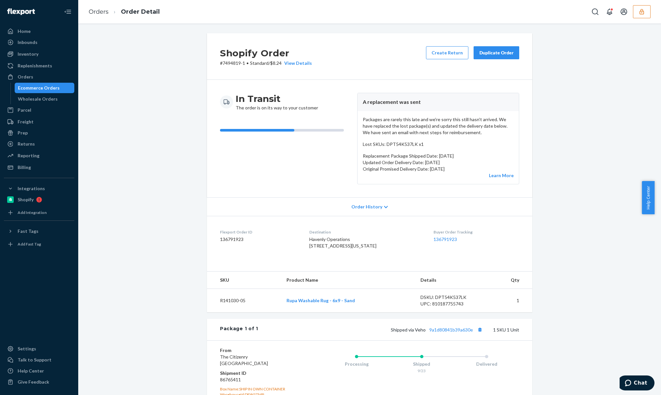
click at [371, 122] on p "Packages are rarely this late and we're sorry this still hasn't arrived. We hav…" at bounding box center [438, 126] width 151 height 20
click at [372, 120] on p "Packages are rarely this late and we're sorry this still hasn't arrived. We hav…" at bounding box center [438, 126] width 151 height 20
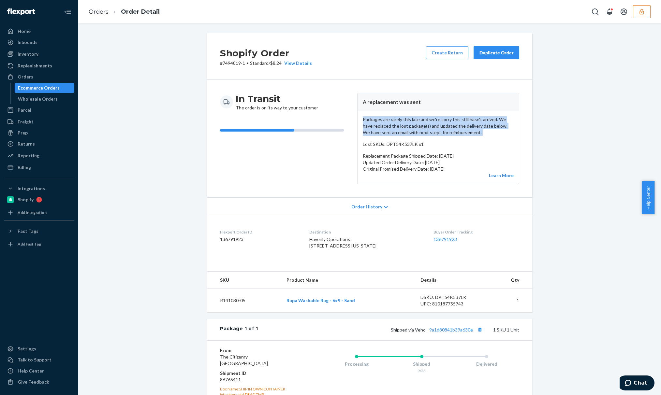
click at [372, 120] on p "Packages are rarely this late and we're sorry this still hasn't arrived. We hav…" at bounding box center [438, 126] width 151 height 20
click at [432, 132] on p "Packages are rarely this late and we're sorry this still hasn't arrived. We hav…" at bounding box center [438, 126] width 151 height 20
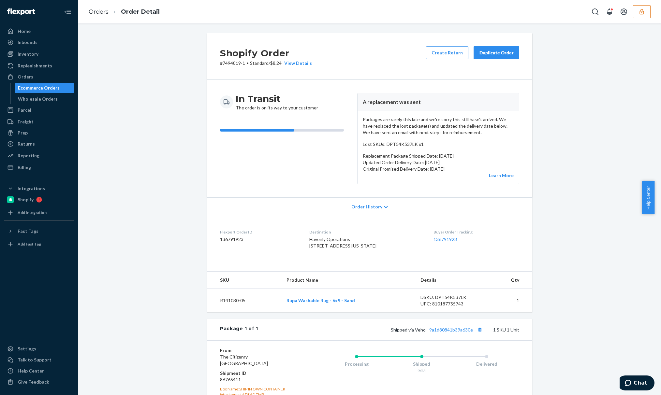
click at [424, 172] on p "Original Promised Delivery Date: September 25, 2025" at bounding box center [438, 169] width 151 height 7
drag, startPoint x: 467, startPoint y: 168, endPoint x: 470, endPoint y: 169, distance: 3.5
click at [470, 169] on p "Original Promised Delivery Date: September 25, 2025" at bounding box center [438, 169] width 151 height 7
click at [383, 172] on p "Original Promised Delivery Date: September 25, 2025" at bounding box center [438, 169] width 151 height 7
click at [383, 163] on p "Updated Order Delivery Date: September 30, 2025" at bounding box center [438, 162] width 151 height 7
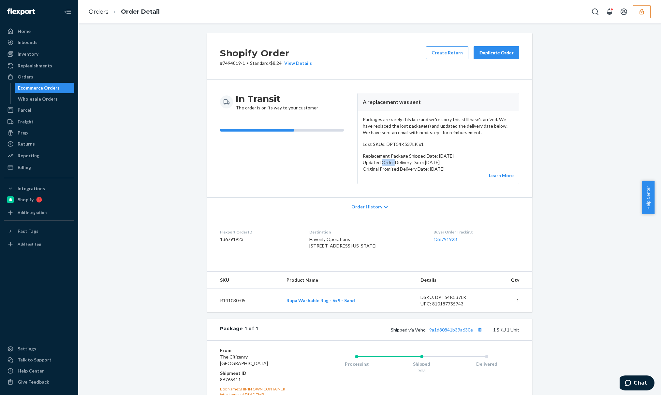
click at [383, 163] on p "Updated Order Delivery Date: September 30, 2025" at bounding box center [438, 162] width 151 height 7
click at [419, 158] on p "Replacement Package Shipped Date: September 23, 2025" at bounding box center [438, 156] width 151 height 7
click at [384, 213] on div "Order History" at bounding box center [369, 207] width 325 height 19
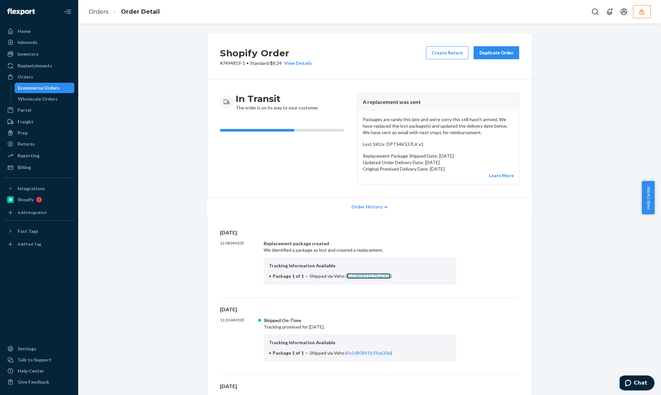
click at [357, 275] on link "9a1d80841b39a630e" at bounding box center [369, 277] width 44 height 6
click at [425, 149] on div "Packages are rarely this late and we're sorry this still hasn't arrived. We hav…" at bounding box center [438, 147] width 161 height 73
click at [425, 161] on p "Updated Order Delivery Date: September 30, 2025" at bounding box center [438, 162] width 151 height 7
click at [439, 155] on p "Replacement Package Shipped Date: September 23, 2025" at bounding box center [438, 156] width 151 height 7
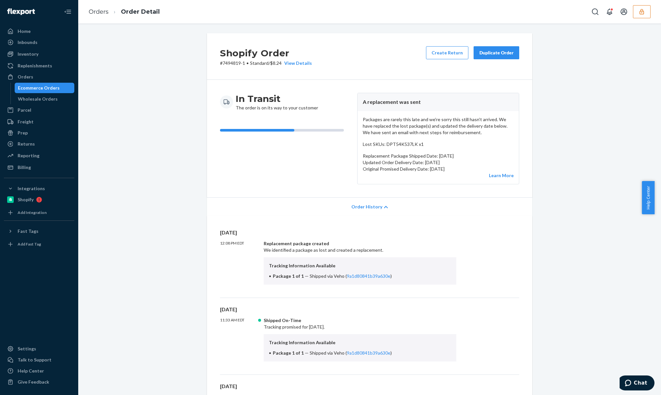
click at [440, 155] on p "Replacement Package Shipped Date: September 23, 2025" at bounding box center [438, 156] width 151 height 7
drag, startPoint x: 470, startPoint y: 157, endPoint x: 460, endPoint y: 158, distance: 9.9
click at [443, 157] on p "Replacement Package Shipped Date: September 23, 2025" at bounding box center [438, 156] width 151 height 7
click at [464, 158] on p "Replacement Package Shipped Date: September 23, 2025" at bounding box center [438, 156] width 151 height 7
